Goal: Download file/media

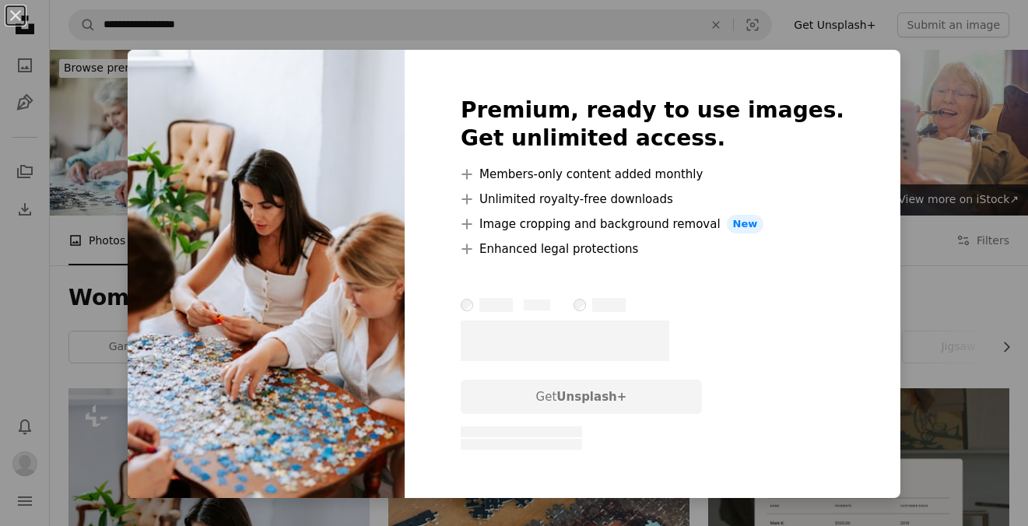
scroll to position [437, 0]
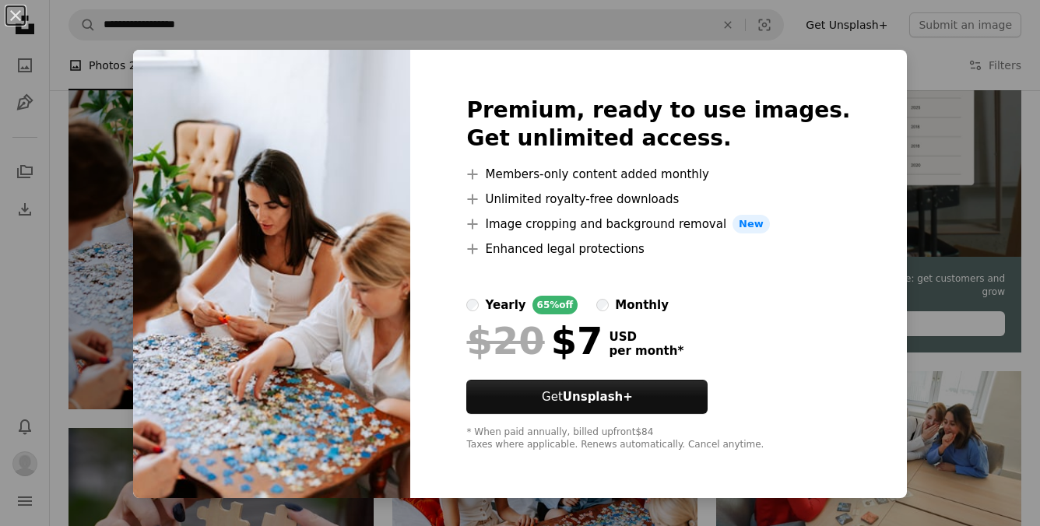
click at [886, 59] on div "An X shape Premium, ready to use images. Get unlimited access. A plus sign Memb…" at bounding box center [520, 263] width 1040 height 526
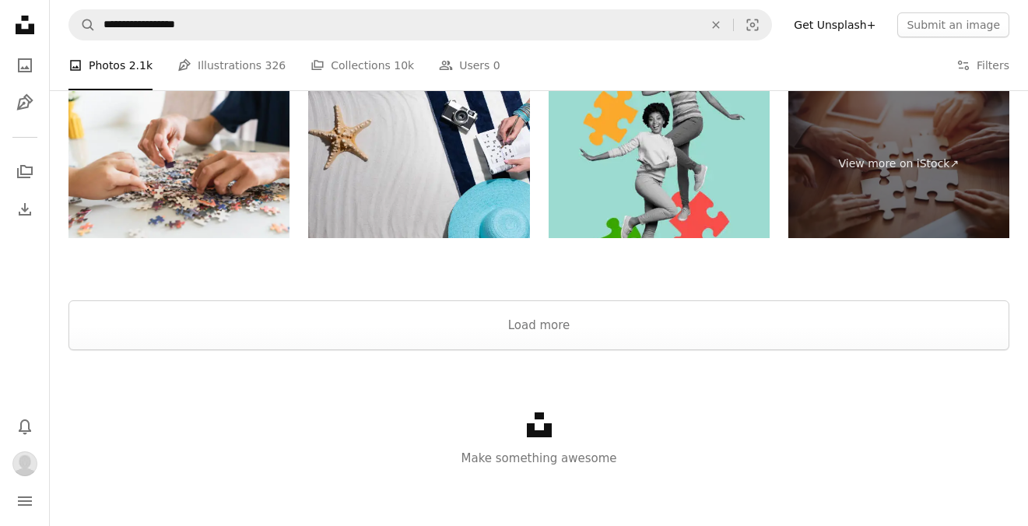
scroll to position [2983, 0]
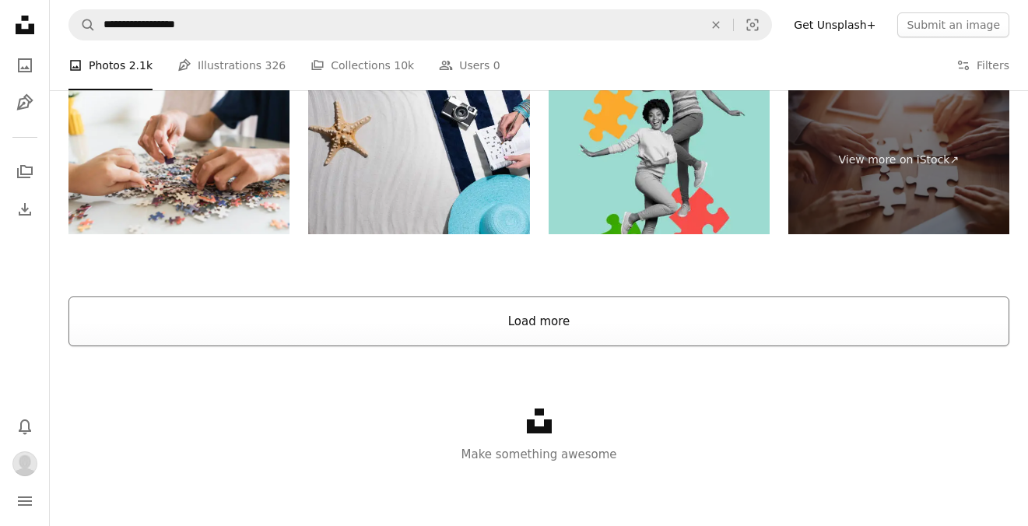
click at [455, 316] on button "Load more" at bounding box center [538, 321] width 941 height 50
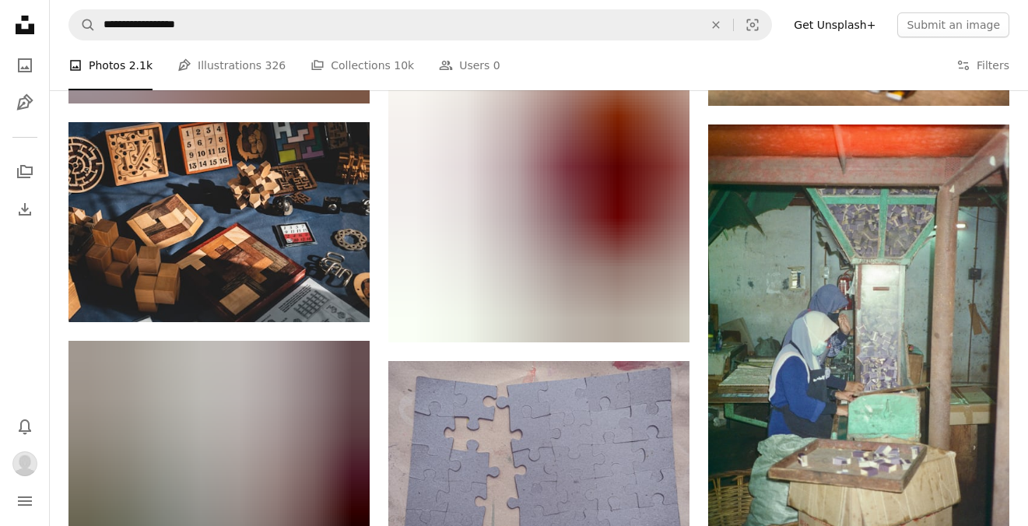
scroll to position [7809, 0]
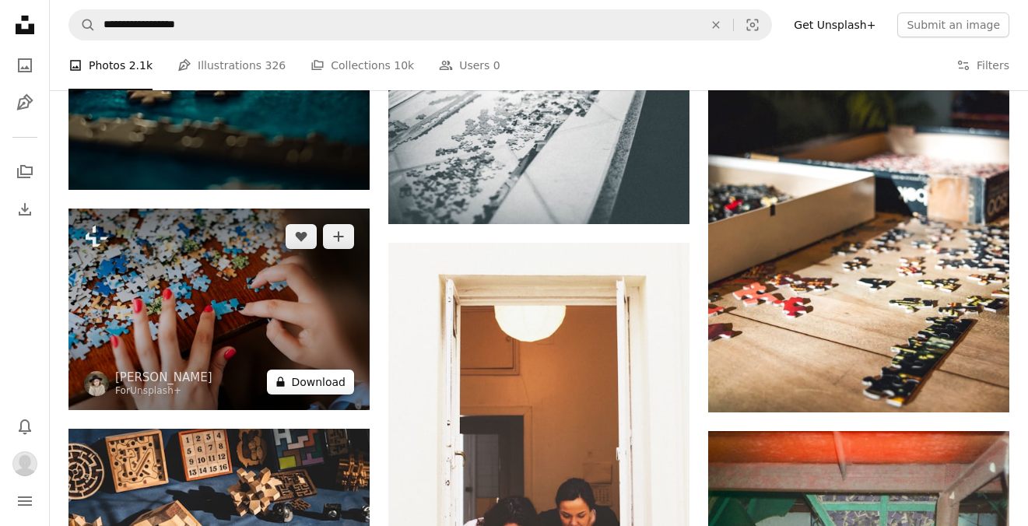
click at [331, 381] on button "A lock Download" at bounding box center [310, 382] width 87 height 25
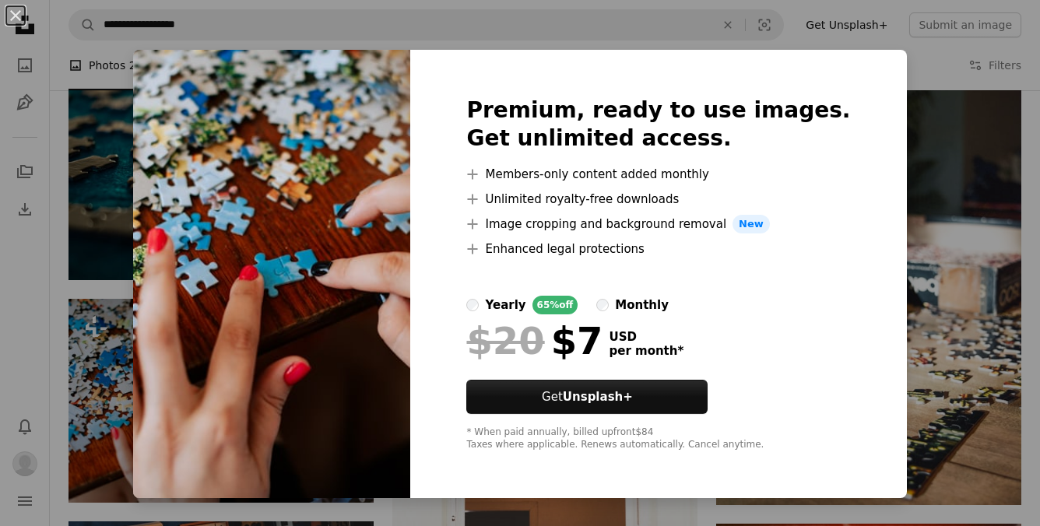
click at [867, 63] on div "An X shape Premium, ready to use images. Get unlimited access. A plus sign Memb…" at bounding box center [520, 263] width 1040 height 526
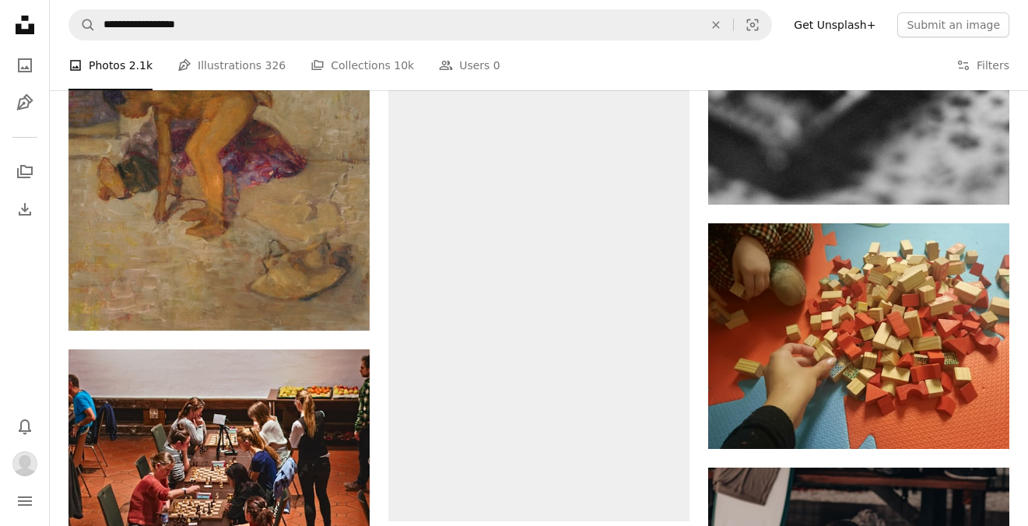
scroll to position [3912, 0]
